Goal: Task Accomplishment & Management: Manage account settings

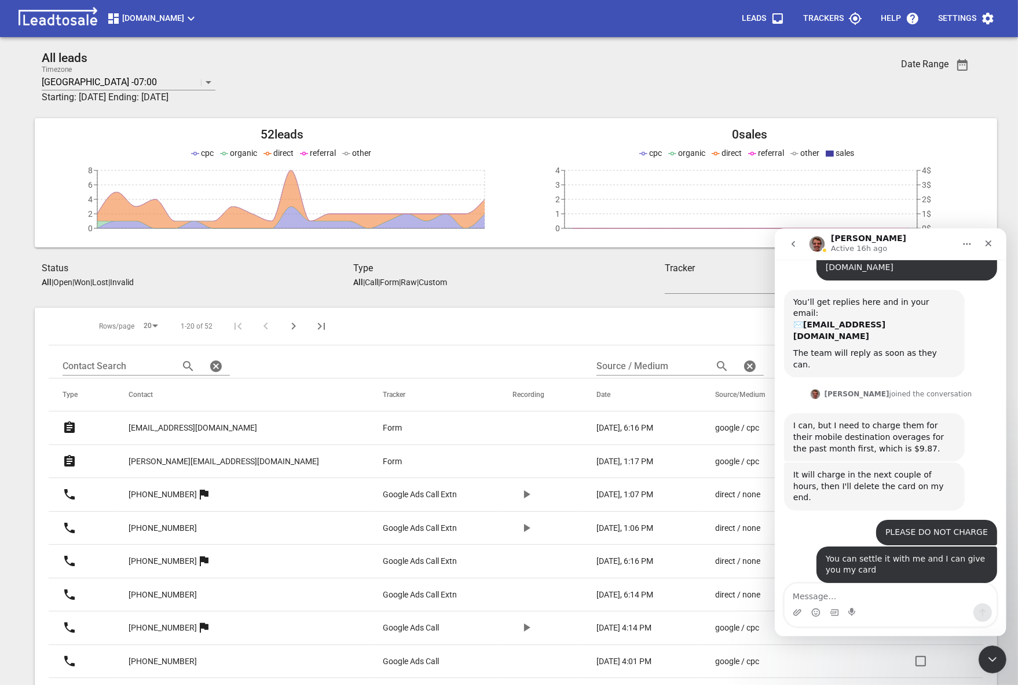
scroll to position [75, 0]
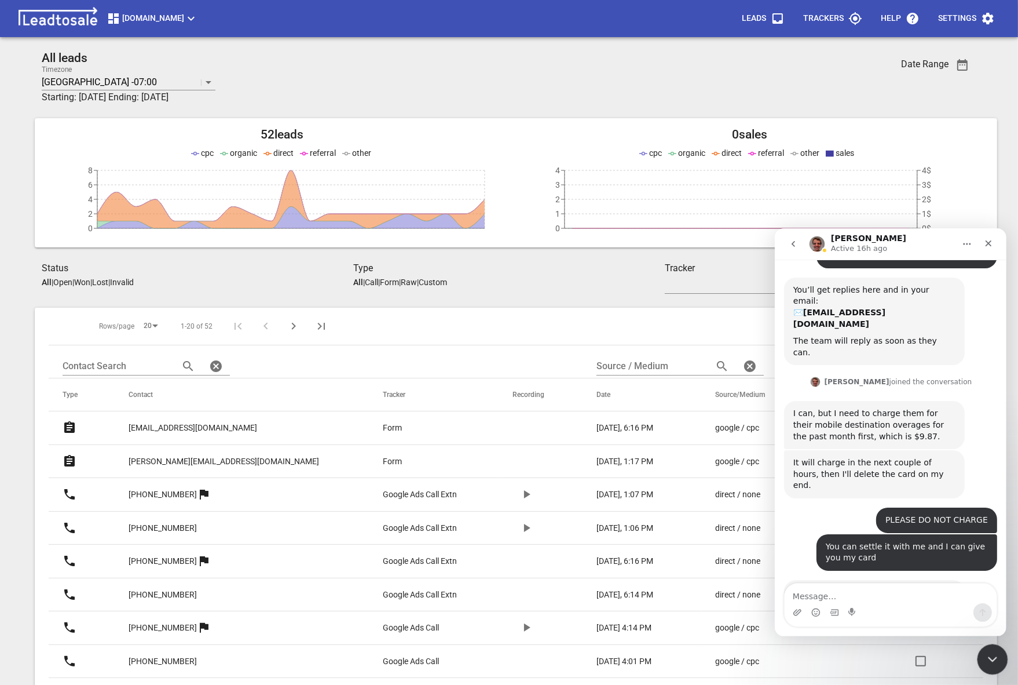
click at [986, 647] on div "Close Intercom Messenger" at bounding box center [991, 658] width 28 height 28
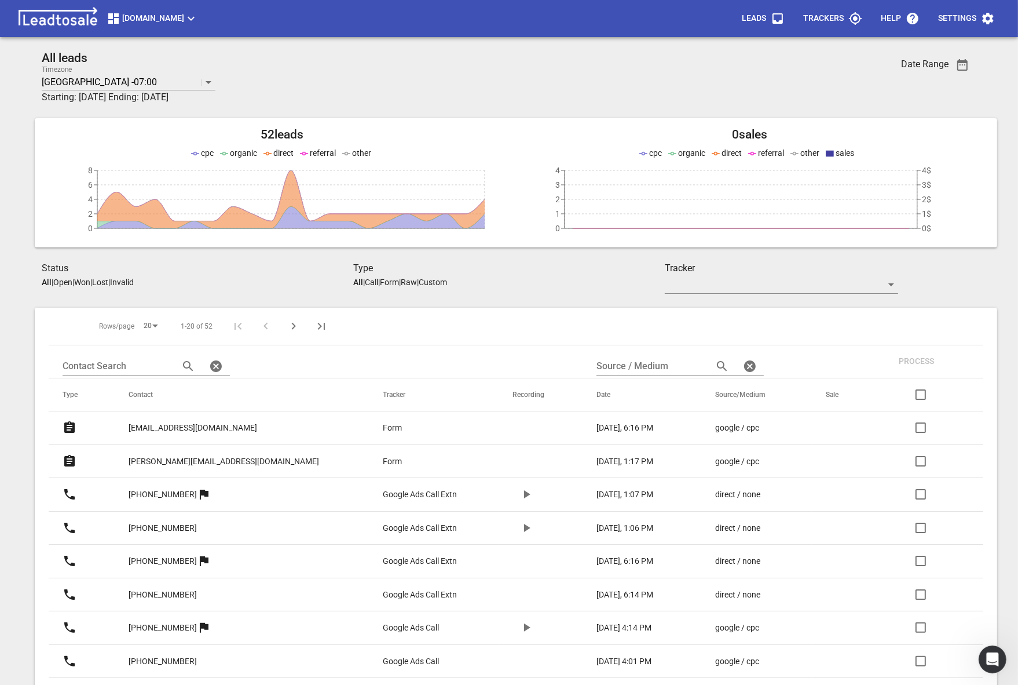
click at [170, 12] on span "Truckrepairsauckland.co.nz" at bounding box center [153, 19] width 92 height 14
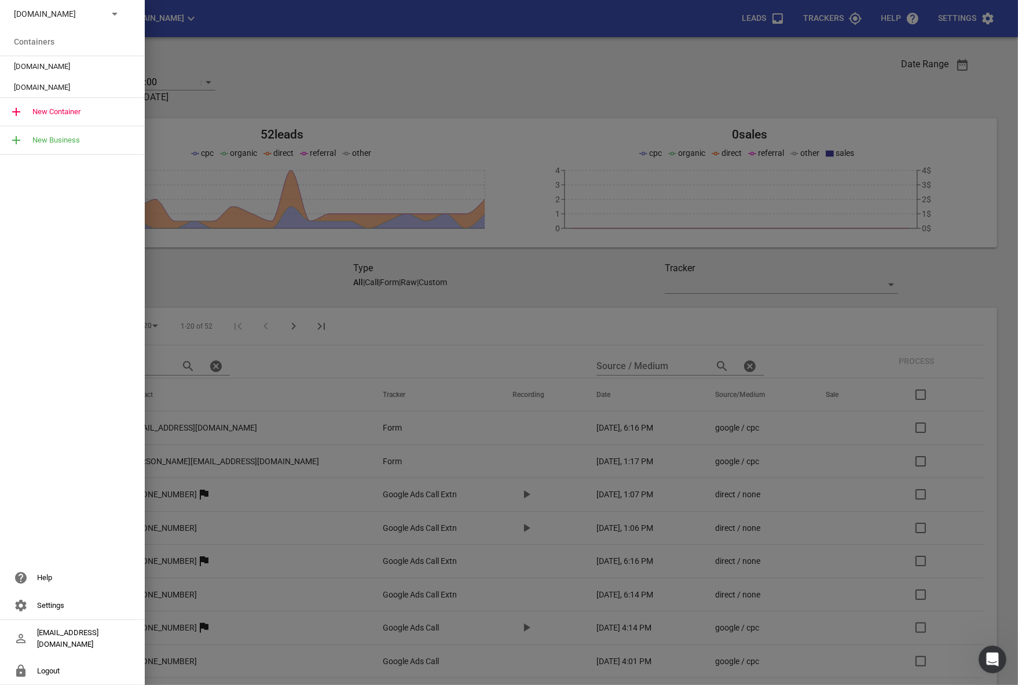
click at [84, 10] on p "Truckrepairsauckland.co.nz" at bounding box center [56, 14] width 85 height 12
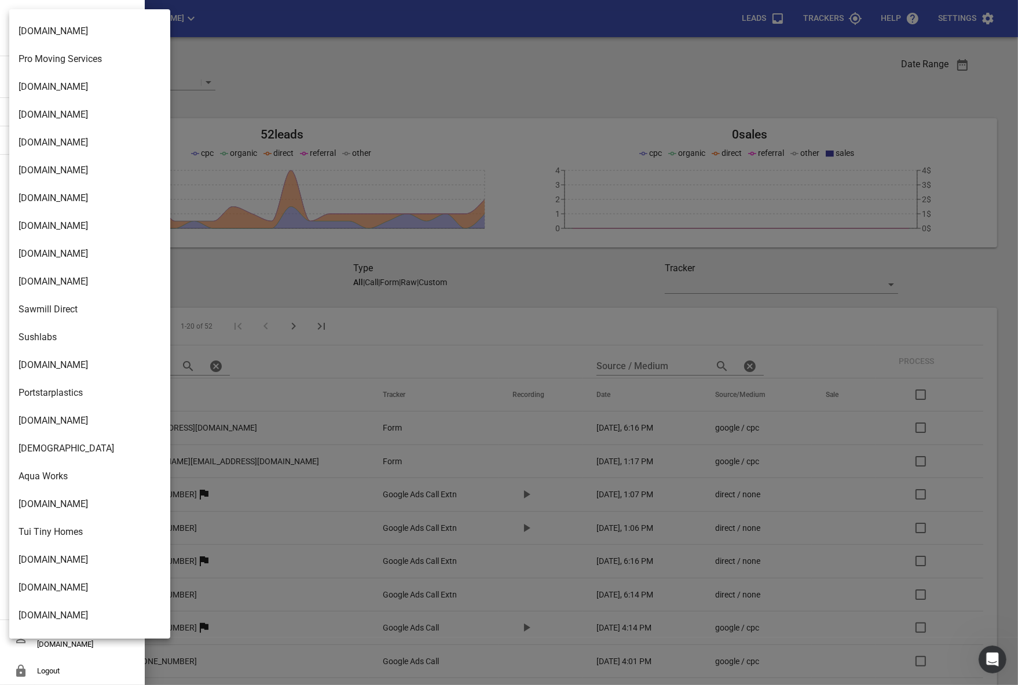
scroll to position [0, 0]
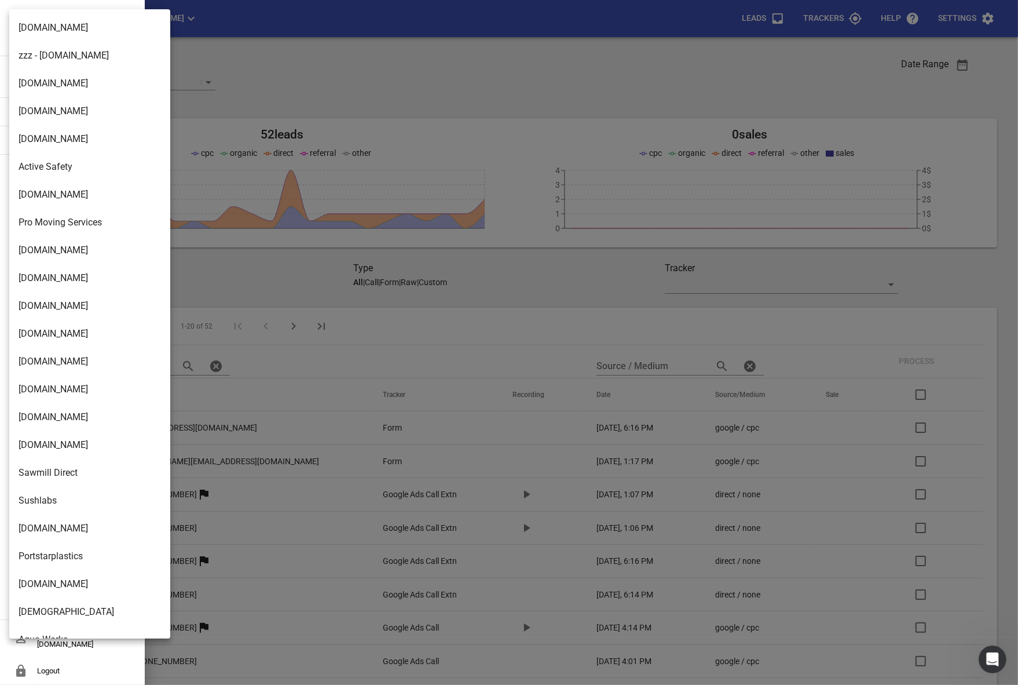
click at [207, 23] on div at bounding box center [509, 342] width 1018 height 685
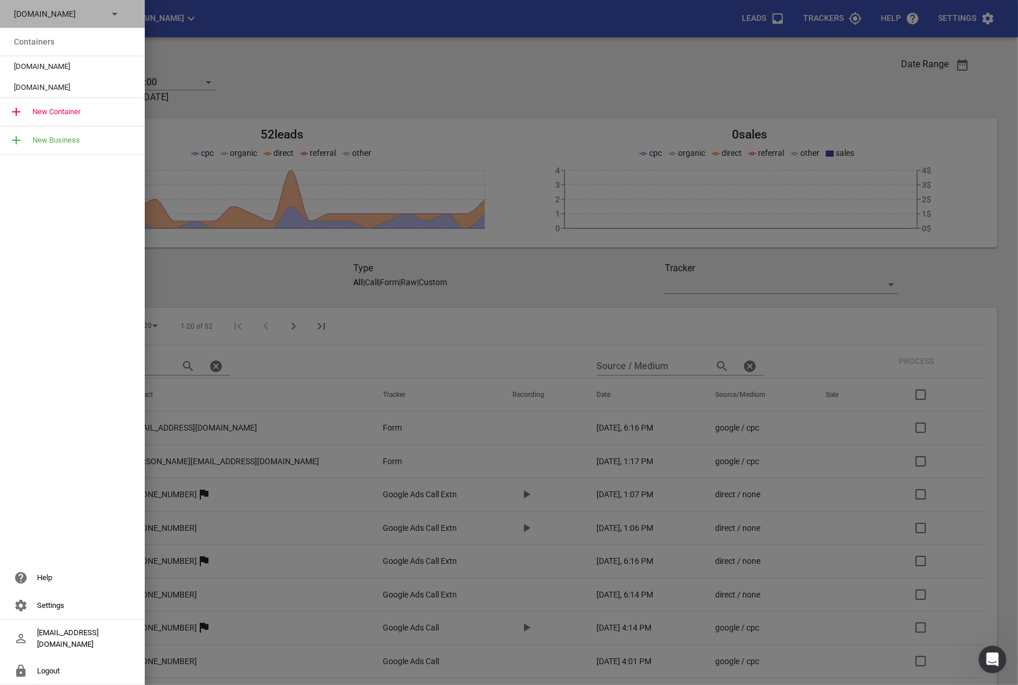
click at [62, 15] on p "Truckrepairsauckland.co.nz" at bounding box center [56, 14] width 85 height 12
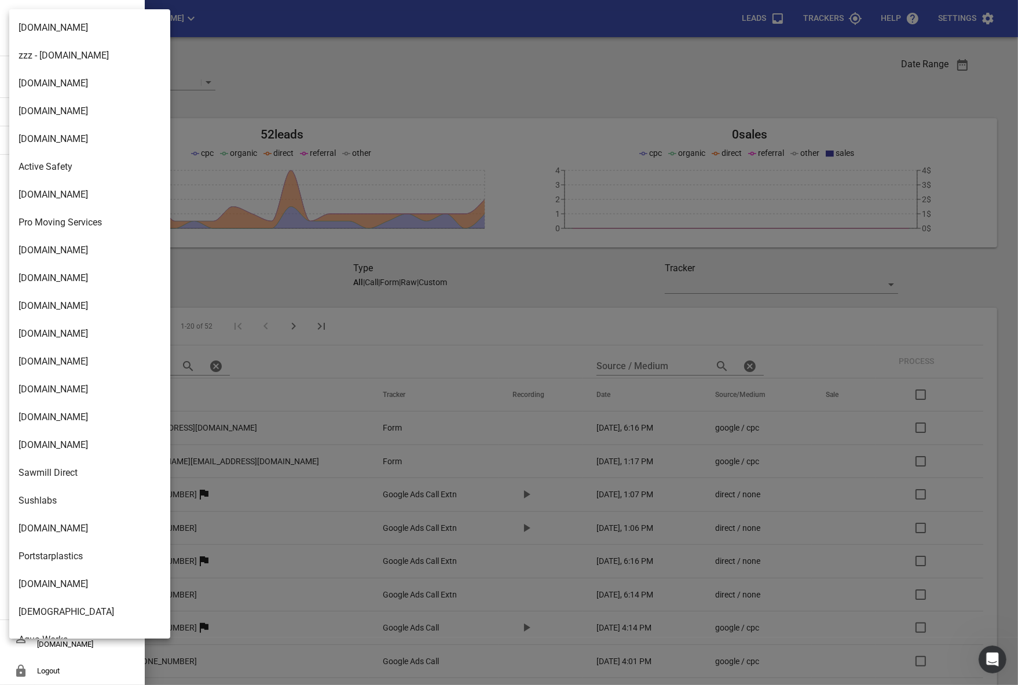
click at [292, 64] on div at bounding box center [509, 342] width 1018 height 685
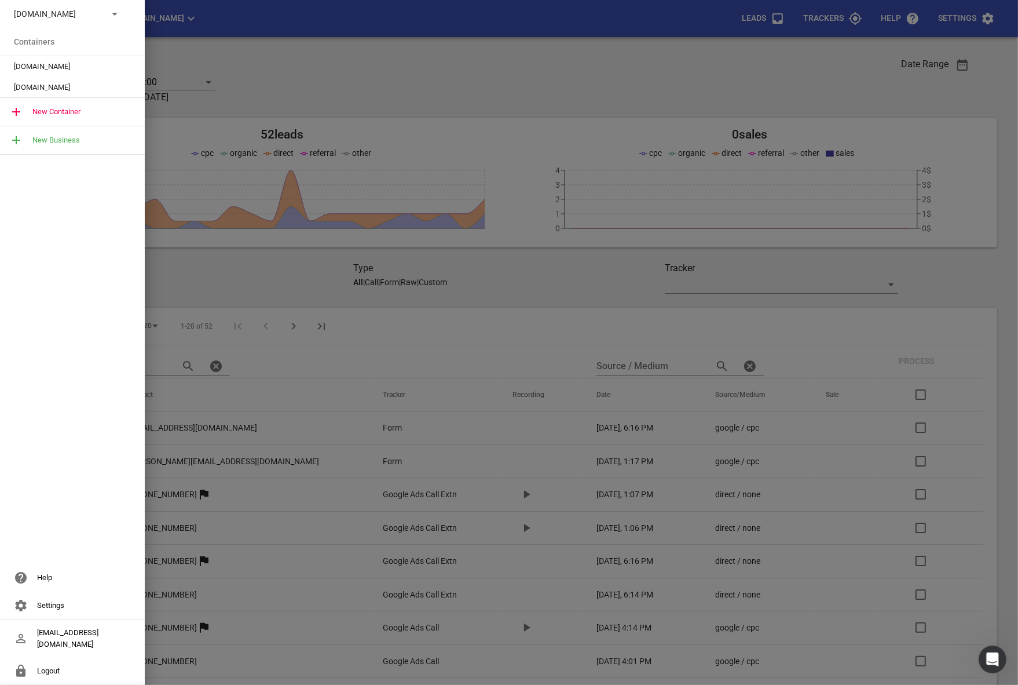
click at [215, 17] on div at bounding box center [509, 342] width 1018 height 685
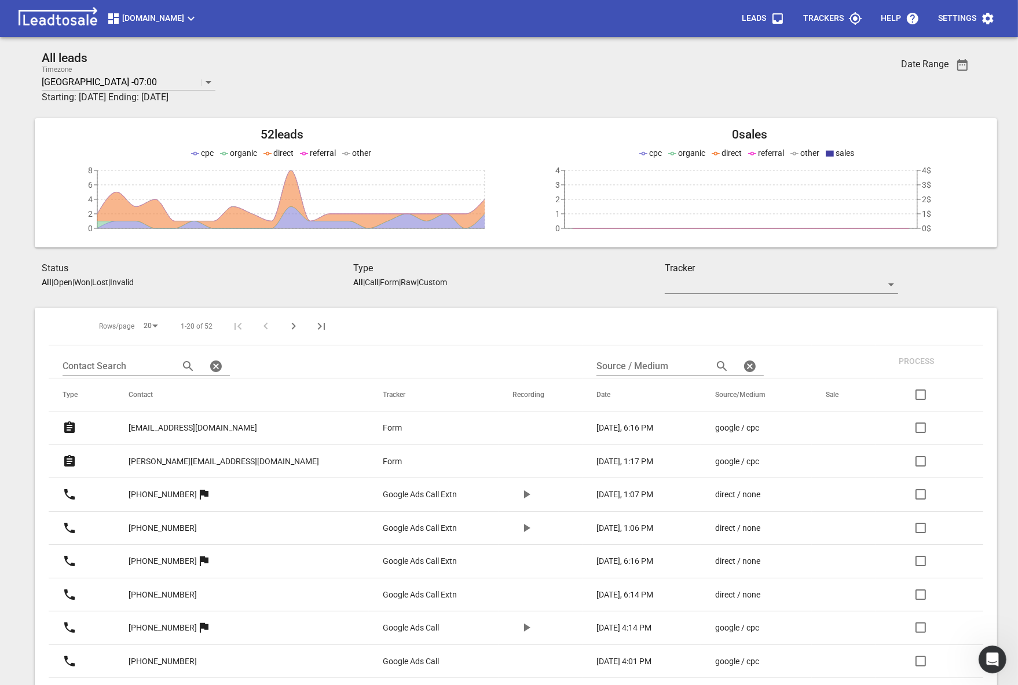
click at [196, 19] on span "Truckrepairsauckland.co.nz" at bounding box center [153, 19] width 92 height 14
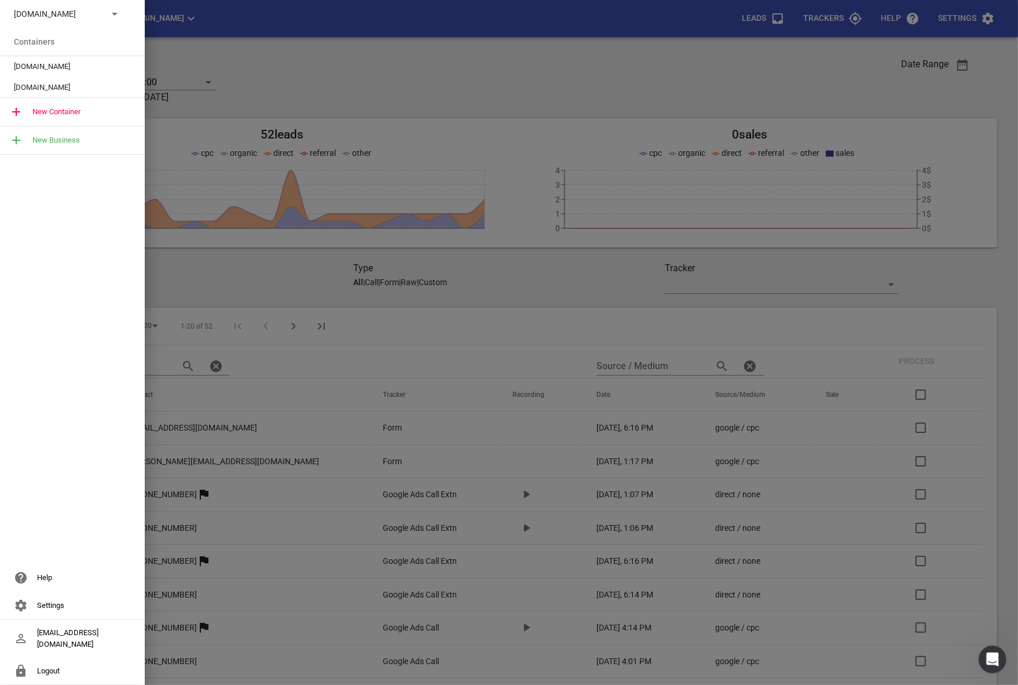
click at [76, 16] on p "Truckrepairsauckland.co.nz" at bounding box center [56, 14] width 85 height 12
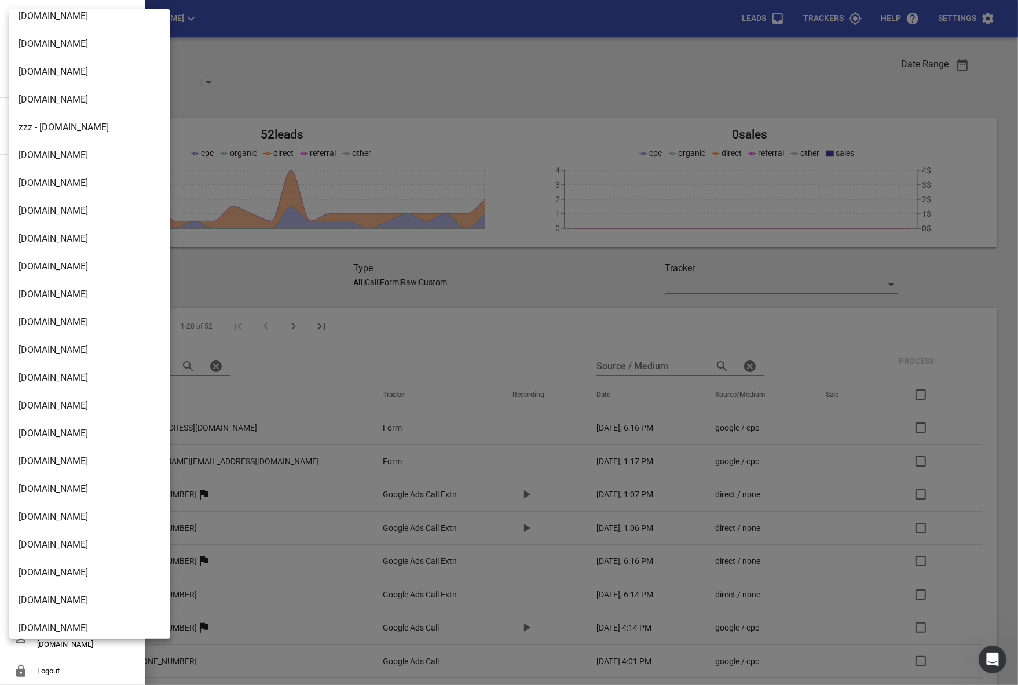
scroll to position [708, 0]
click at [36, 439] on li "[DOMAIN_NAME]" at bounding box center [89, 432] width 161 height 28
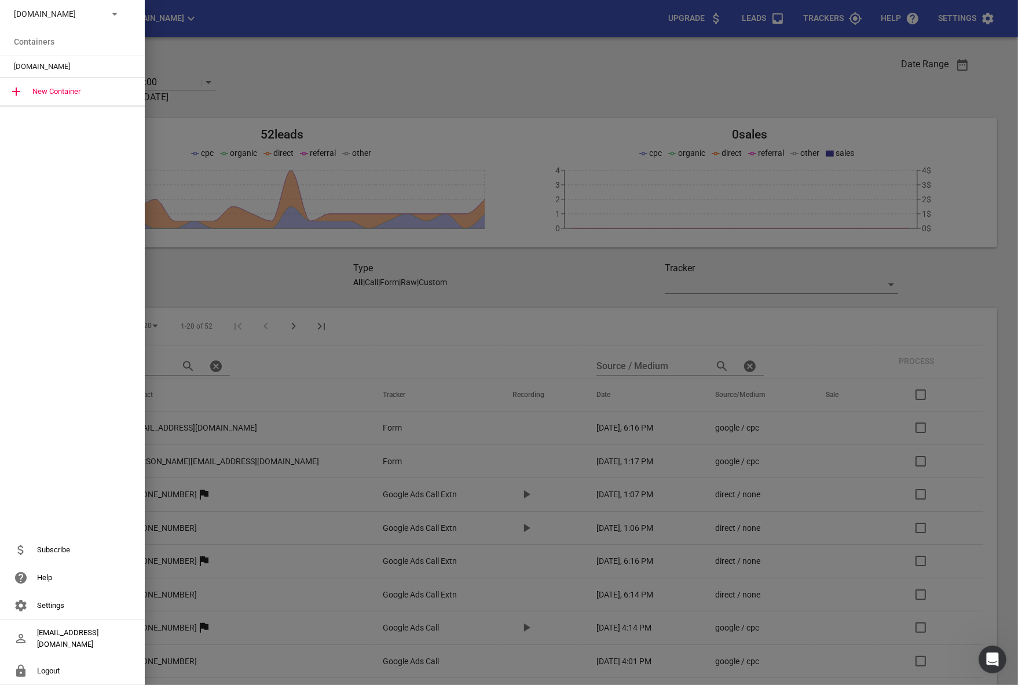
click at [31, 61] on span "[DOMAIN_NAME]" at bounding box center [68, 67] width 108 height 12
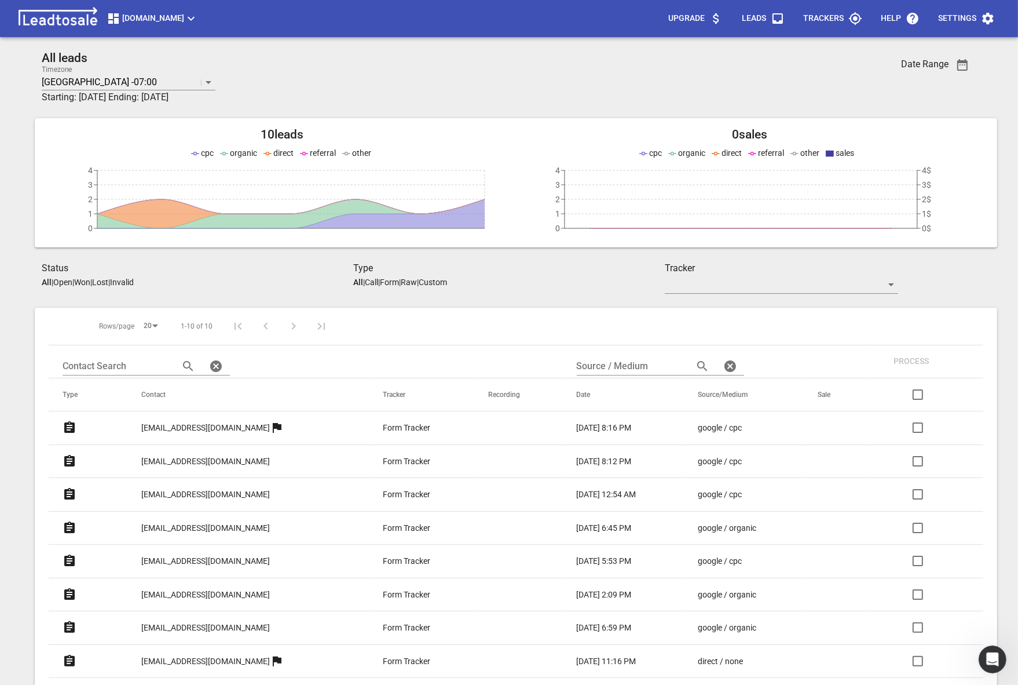
click at [182, 432] on p "[EMAIL_ADDRESS][DOMAIN_NAME]" at bounding box center [205, 428] width 129 height 12
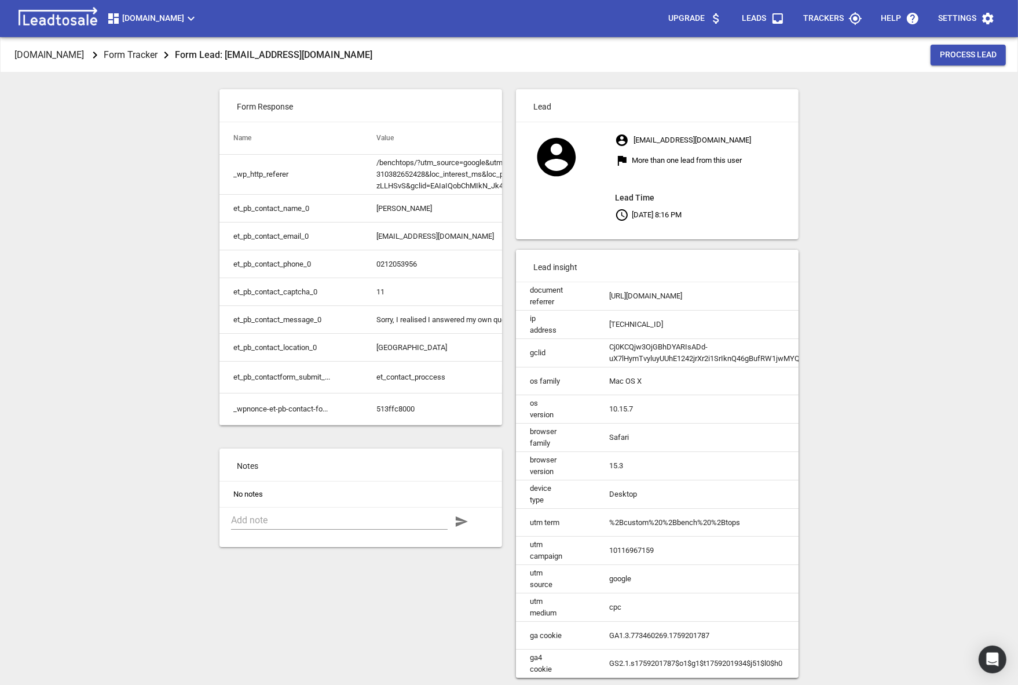
click at [956, 17] on p "Settings" at bounding box center [957, 19] width 38 height 12
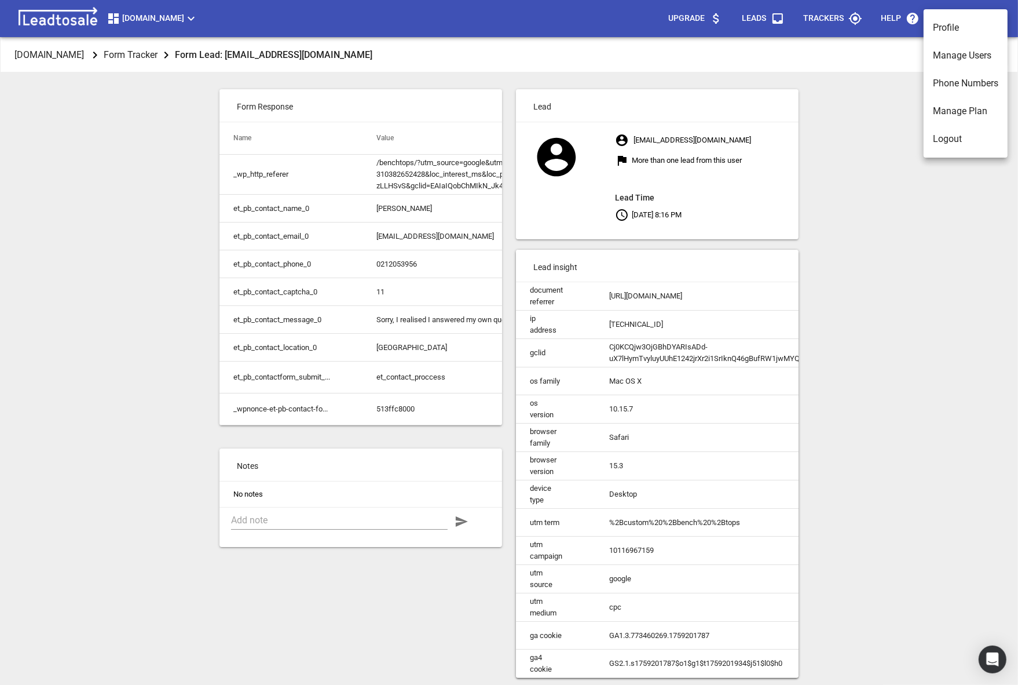
click at [949, 64] on li "Manage Users" at bounding box center [966, 56] width 84 height 28
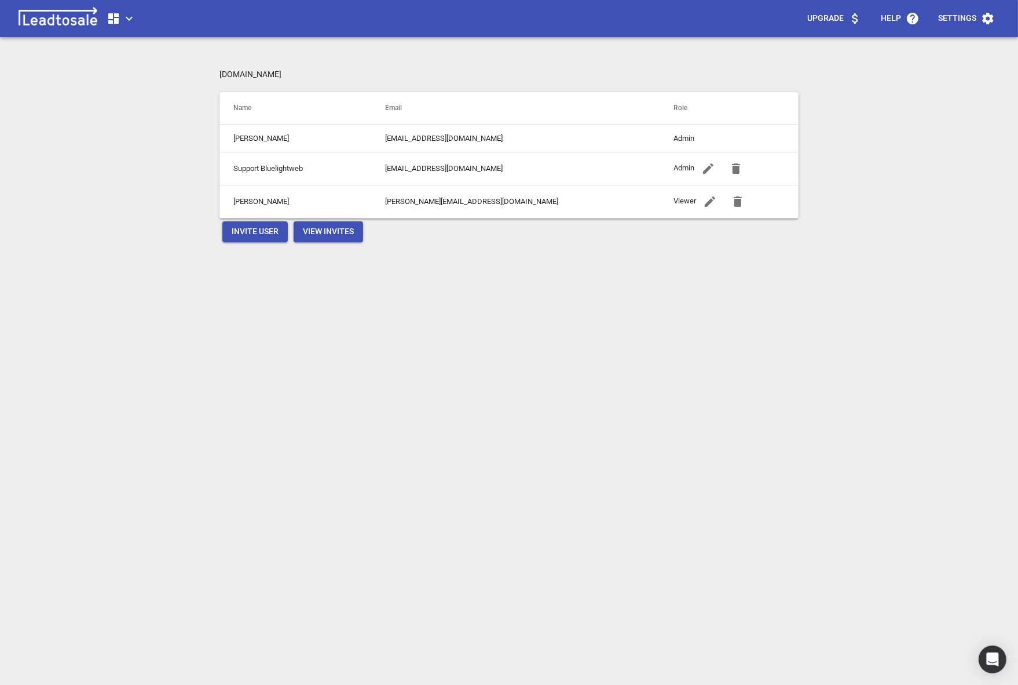
click at [271, 232] on span "Invite User" at bounding box center [255, 232] width 47 height 12
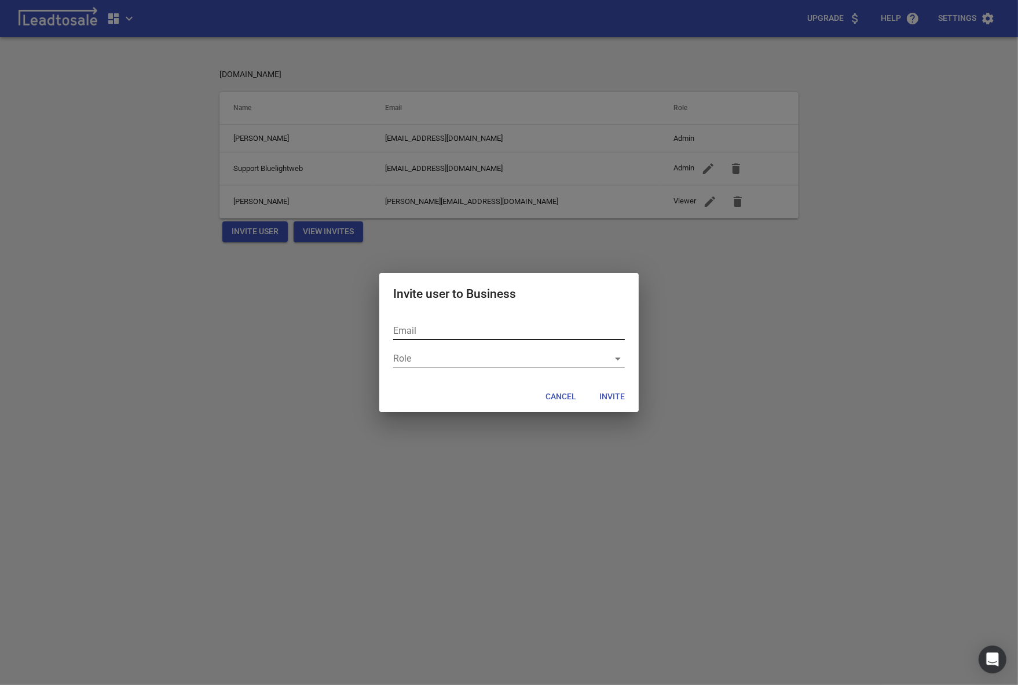
click at [424, 335] on input "text" at bounding box center [509, 330] width 232 height 19
type input "[PERSON_NAME][EMAIL_ADDRESS][DOMAIN_NAME]"
click at [553, 373] on div "Email [PERSON_NAME][EMAIL_ADDRESS][DOMAIN_NAME] Role ​" at bounding box center [508, 347] width 259 height 70
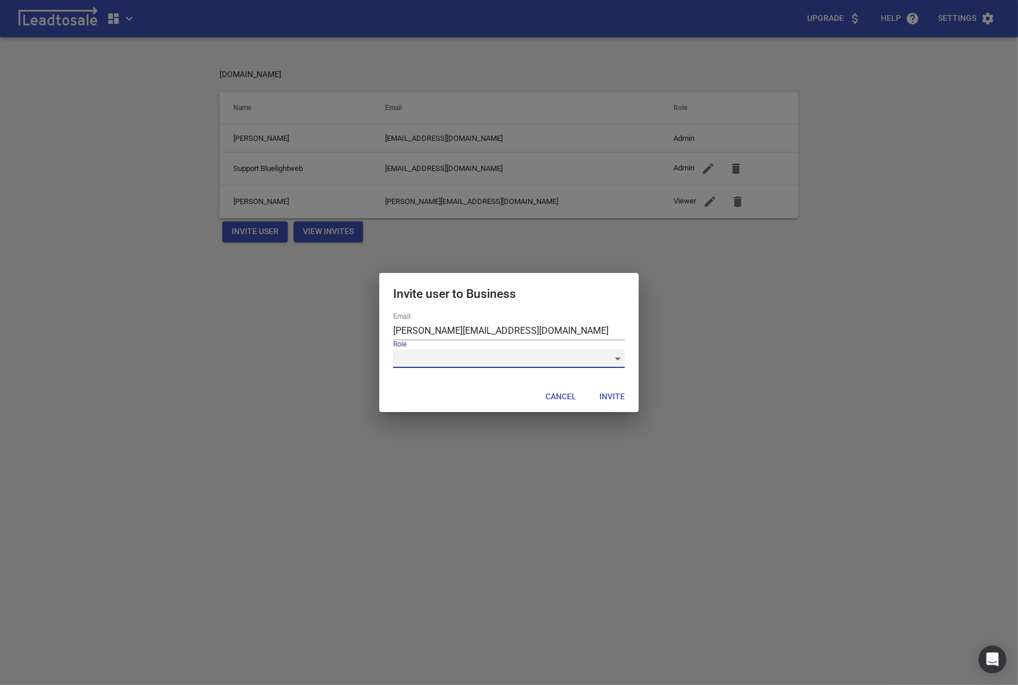
click at [517, 367] on div "​" at bounding box center [509, 358] width 232 height 19
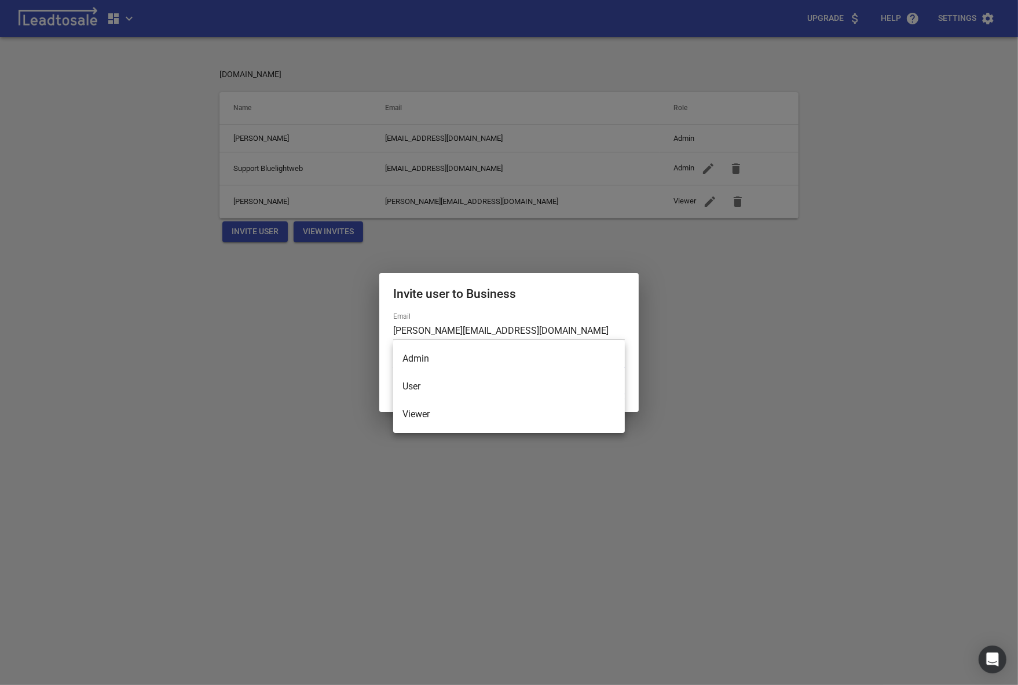
click at [449, 353] on li "Admin" at bounding box center [509, 359] width 232 height 28
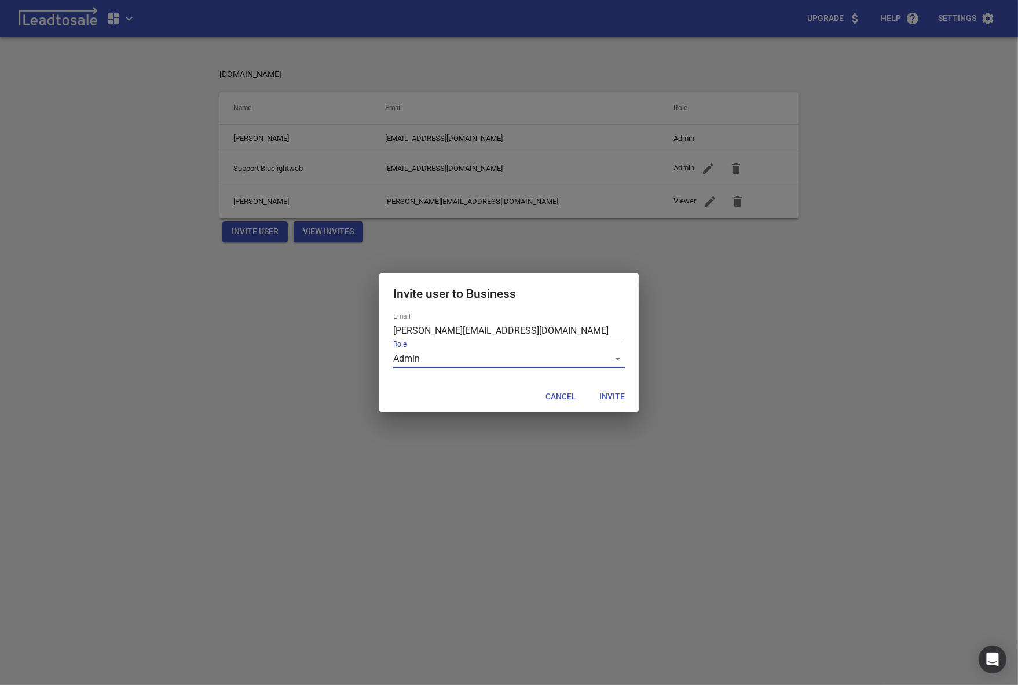
click at [611, 407] on div "Invite user to Business Email [PERSON_NAME][EMAIL_ADDRESS][DOMAIN_NAME] Role Ad…" at bounding box center [508, 343] width 259 height 140
click at [612, 404] on button "Invite" at bounding box center [612, 396] width 44 height 21
